Goal: Information Seeking & Learning: Stay updated

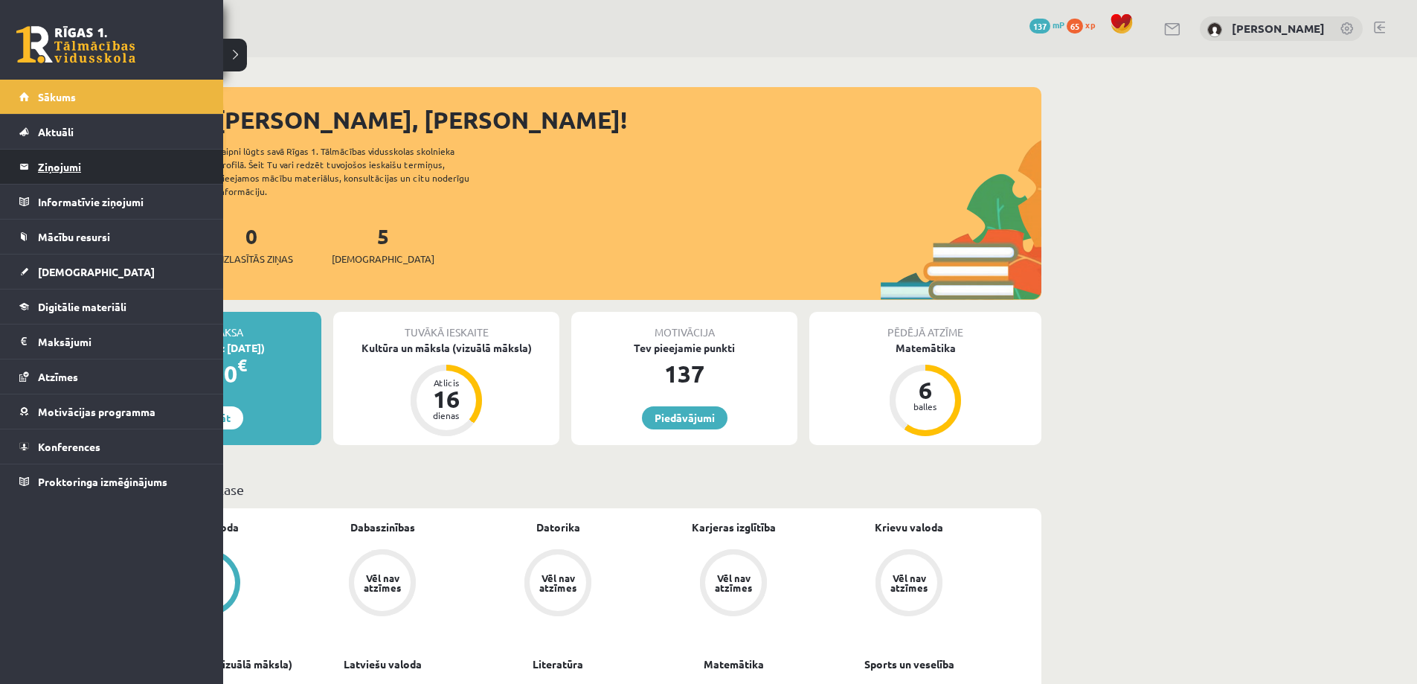
click at [63, 178] on legend "Ziņojumi 0" at bounding box center [121, 167] width 167 height 34
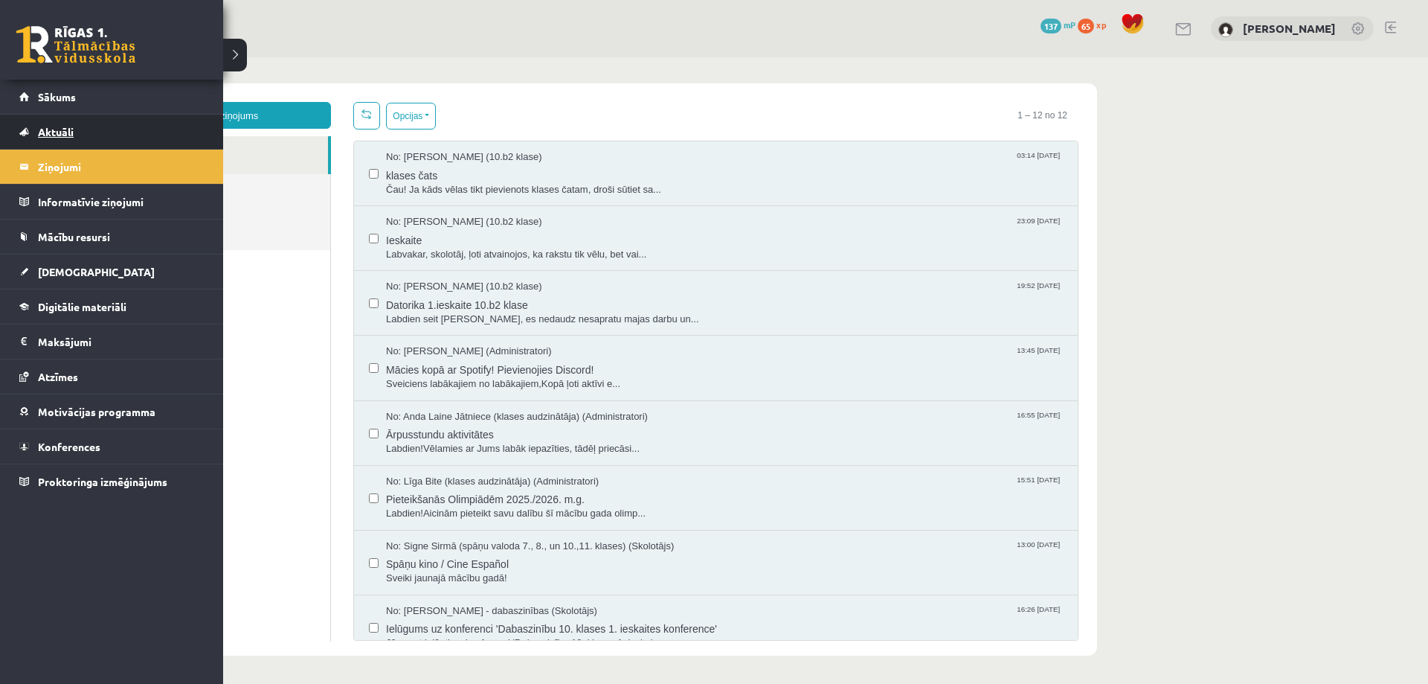
click at [70, 132] on span "Aktuāli" at bounding box center [56, 131] width 36 height 13
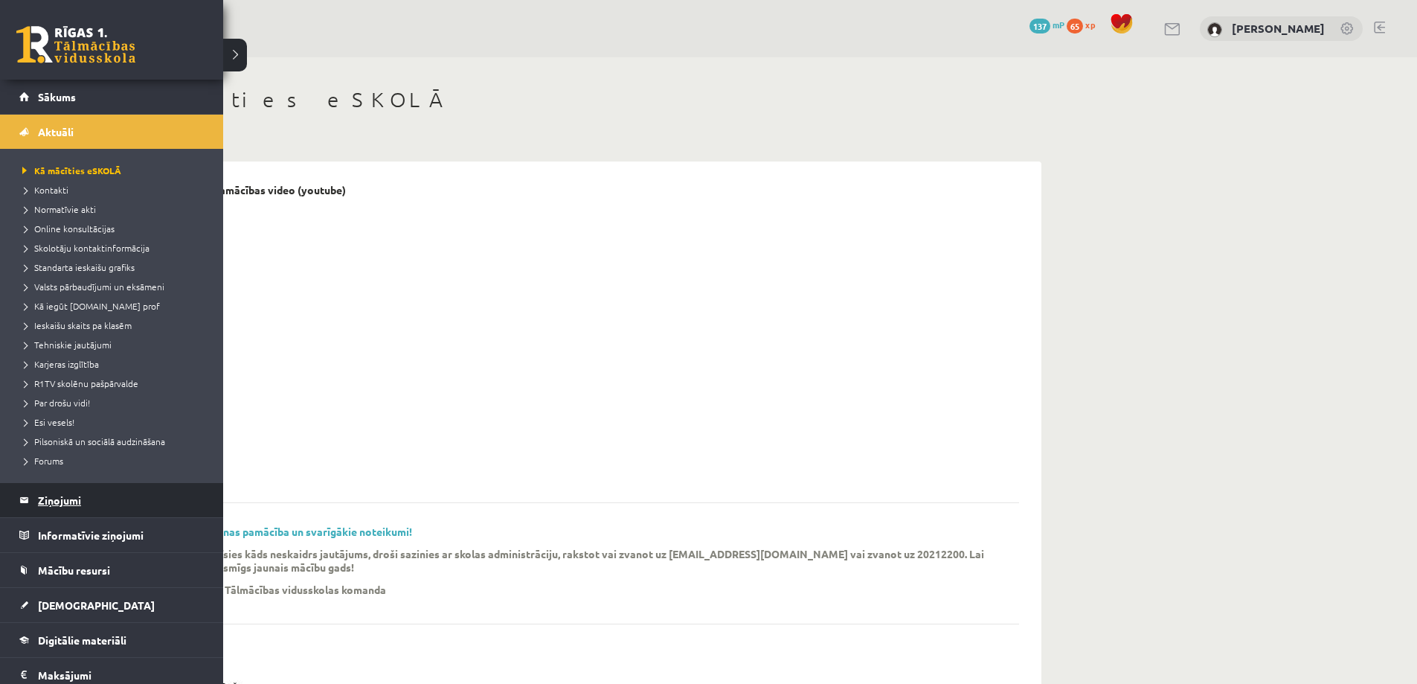
click at [64, 493] on legend "Ziņojumi 0" at bounding box center [121, 500] width 167 height 34
